Goal: Transaction & Acquisition: Obtain resource

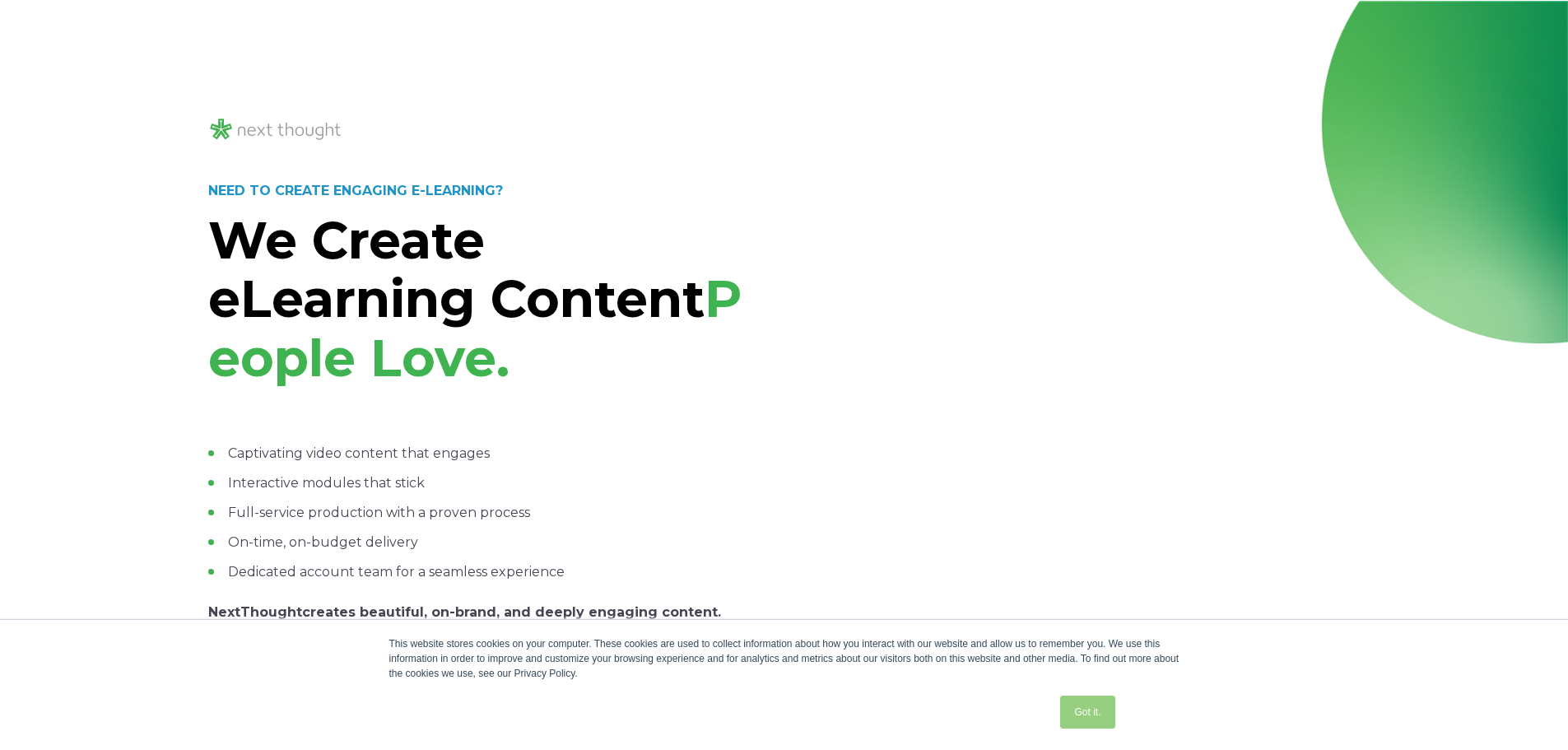
click at [1085, 715] on link "Got it." at bounding box center [1087, 712] width 54 height 33
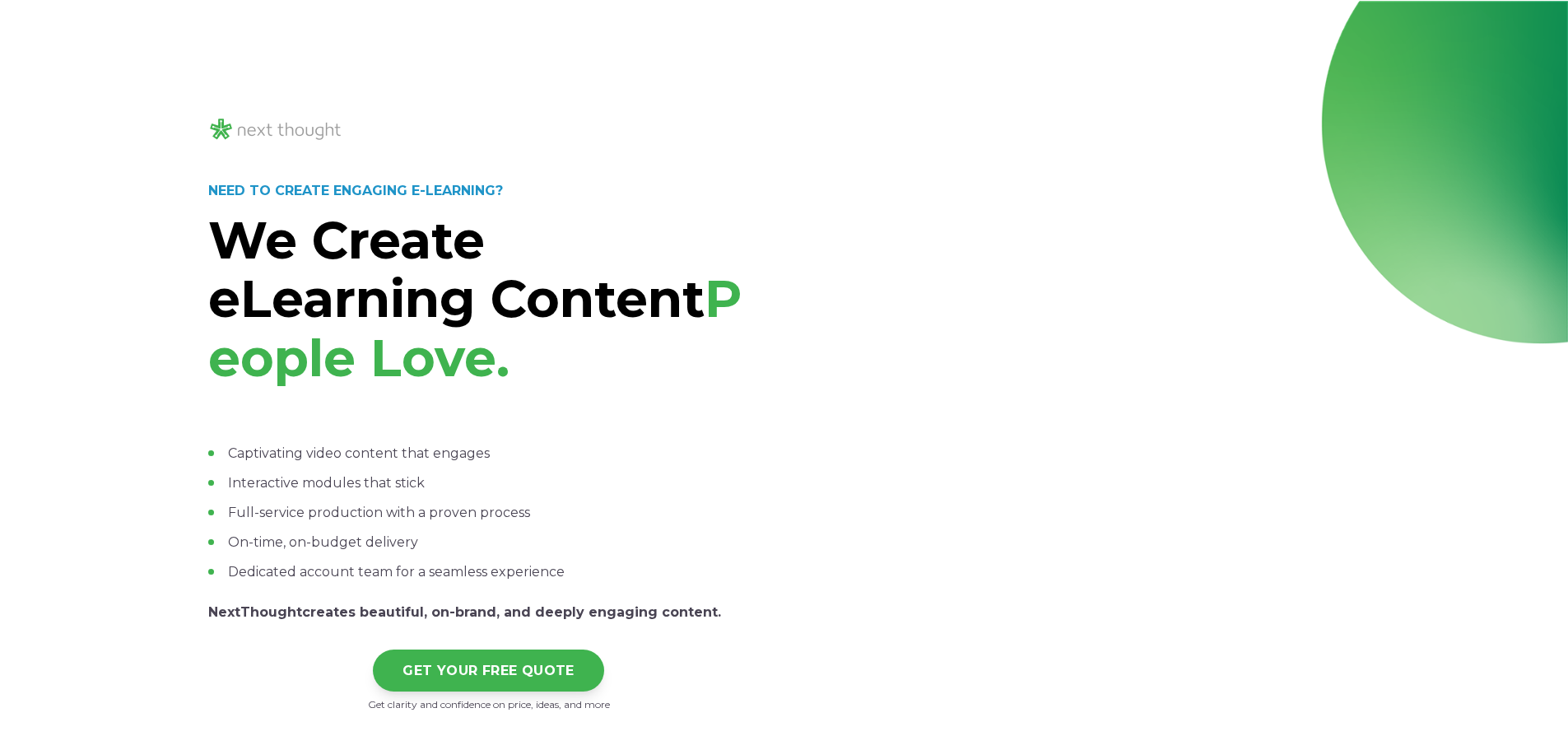
drag, startPoint x: 213, startPoint y: 314, endPoint x: 255, endPoint y: 307, distance: 42.6
click at [215, 313] on strong "We Create eLearning Content" at bounding box center [456, 270] width 496 height 121
drag, startPoint x: 404, startPoint y: 418, endPoint x: 409, endPoint y: 445, distance: 27.5
click at [406, 441] on div "Captivating video content that engages Interactive modules that stick Full-serv…" at bounding box center [489, 511] width 561 height 226
click at [397, 513] on ul "Captivating video content that engages Interactive modules that stick Full-serv…" at bounding box center [489, 513] width 561 height 138
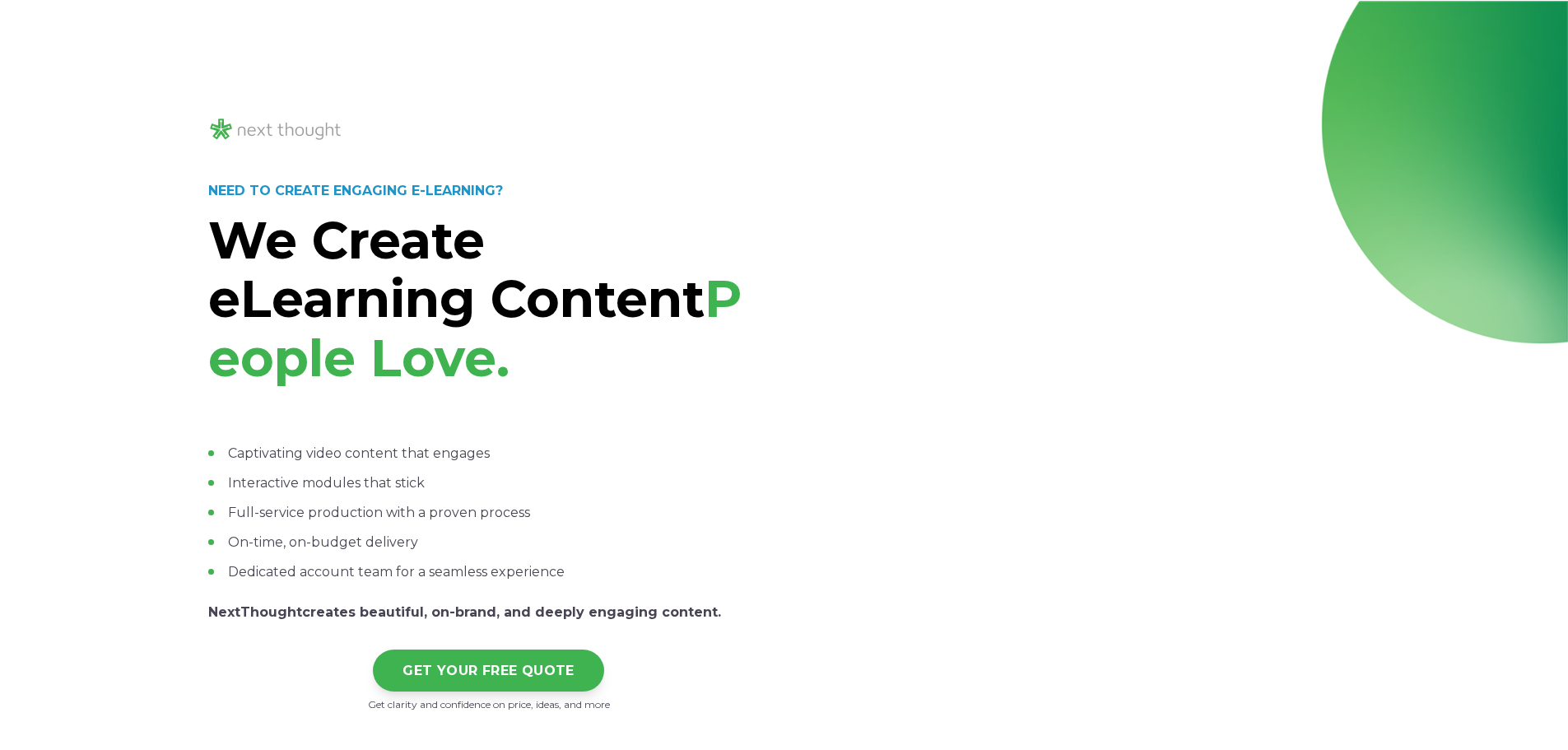
click at [764, 584] on span "Captivating video content that engages Interactive modules that stick Full-serv…" at bounding box center [489, 533] width 561 height 180
click at [872, 691] on div at bounding box center [1079, 462] width 561 height 576
click at [395, 677] on link "GET YOUR FREE QUOTE" at bounding box center [488, 669] width 232 height 42
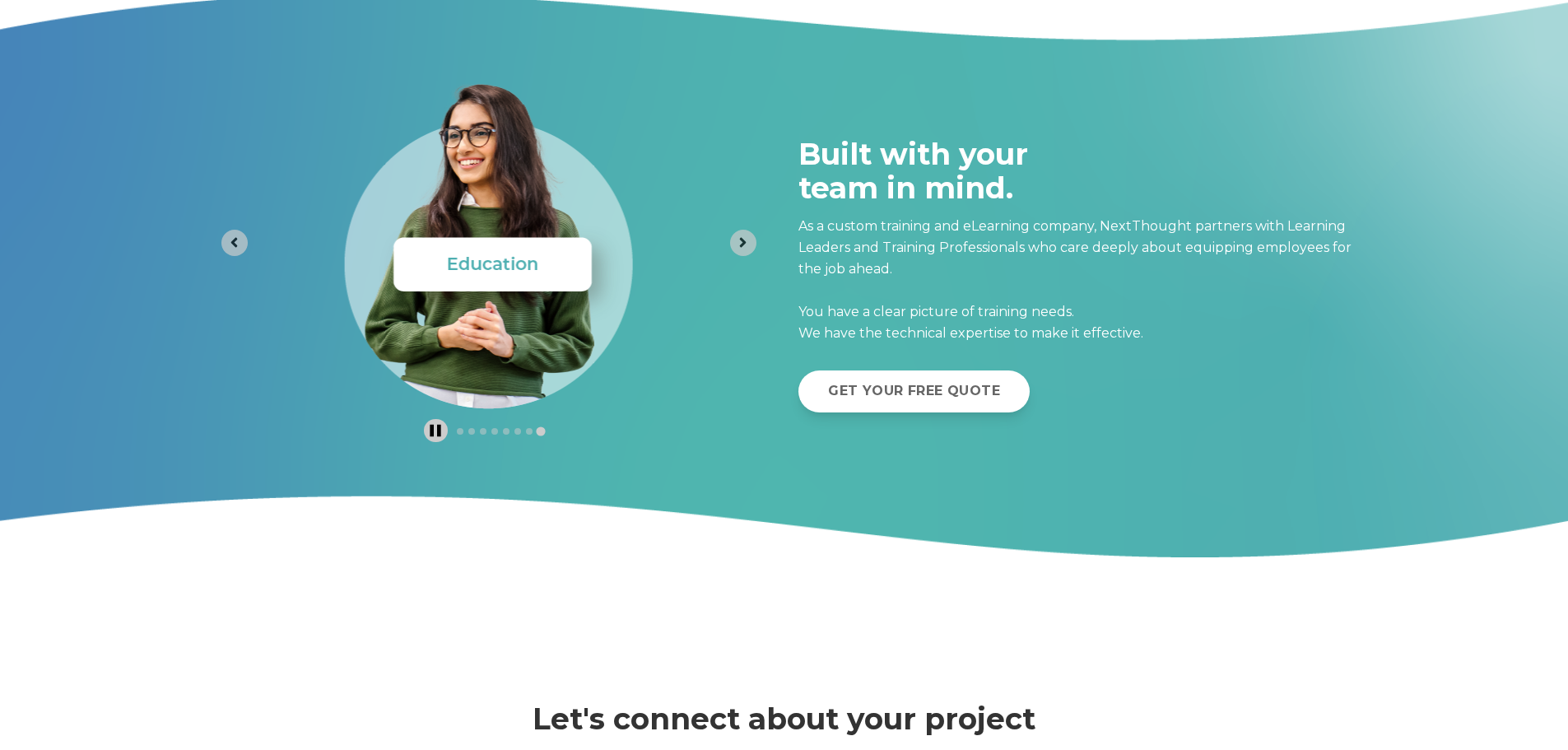
scroll to position [6065, 0]
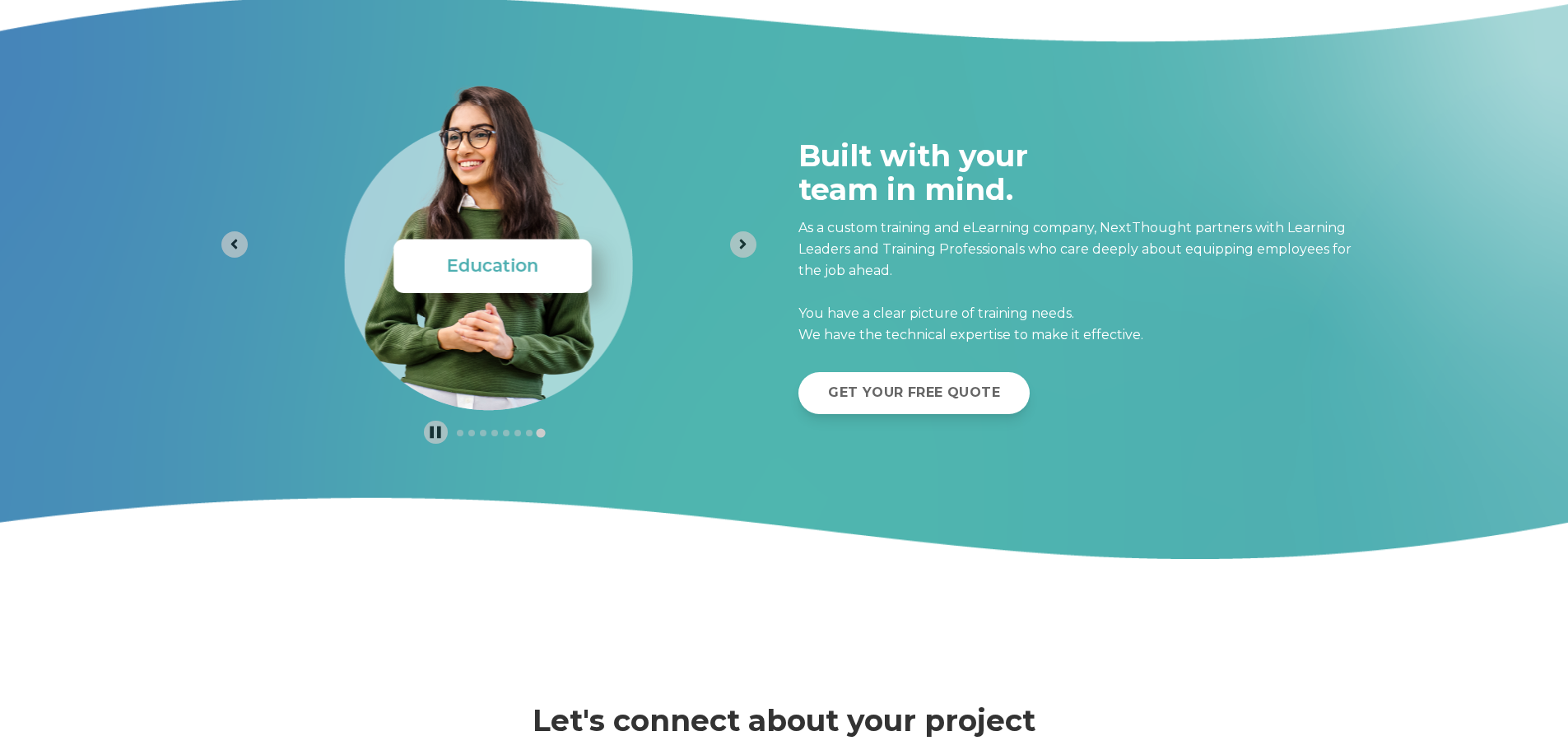
click at [367, 714] on h2 "Let's connect about your project" at bounding box center [784, 722] width 1152 height 34
